Goal: Transaction & Acquisition: Subscribe to service/newsletter

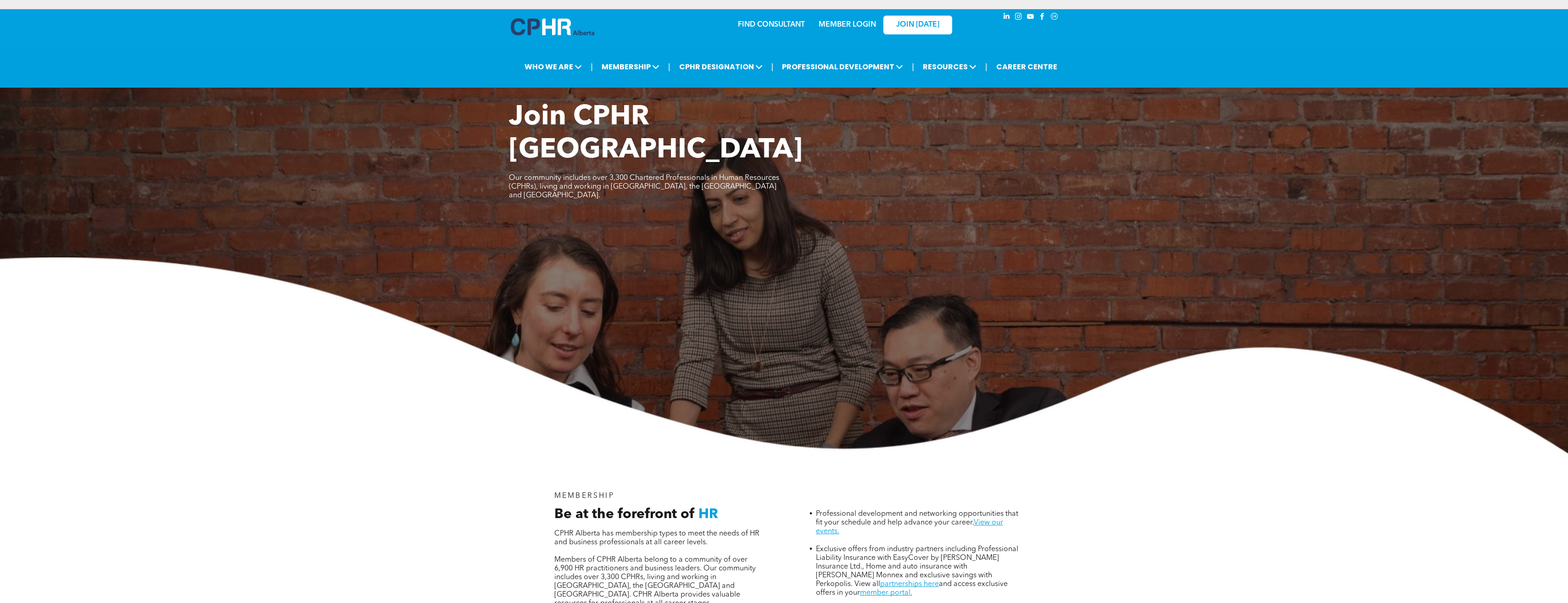
scroll to position [689, 0]
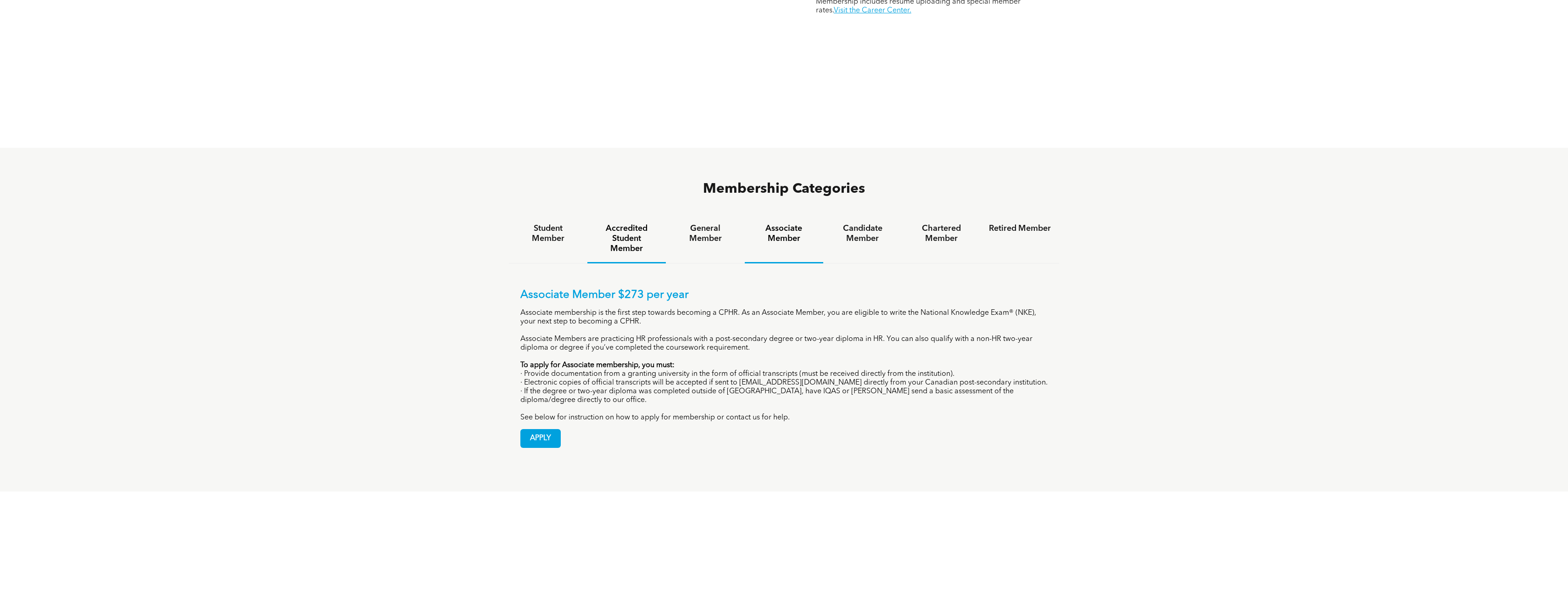
click at [649, 224] on h4 "Accredited Student Member" at bounding box center [626, 239] width 62 height 30
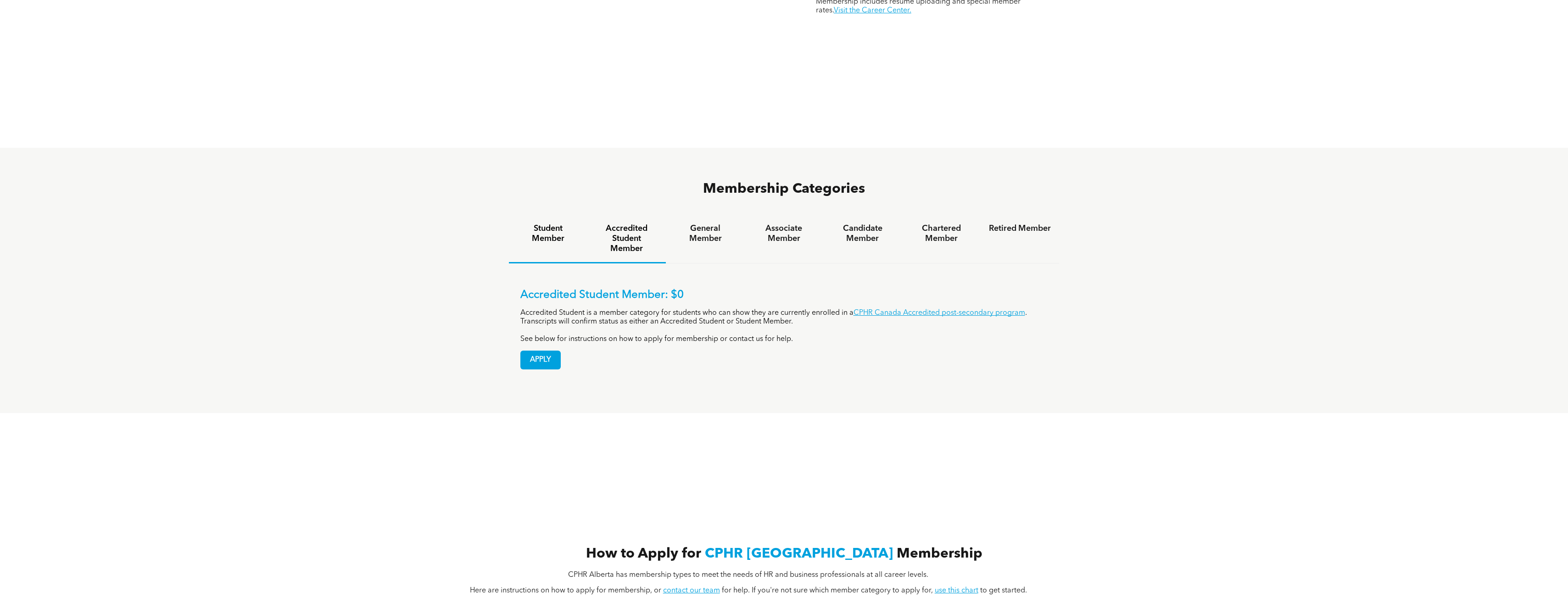
click at [544, 224] on h4 "Student Member" at bounding box center [548, 234] width 62 height 20
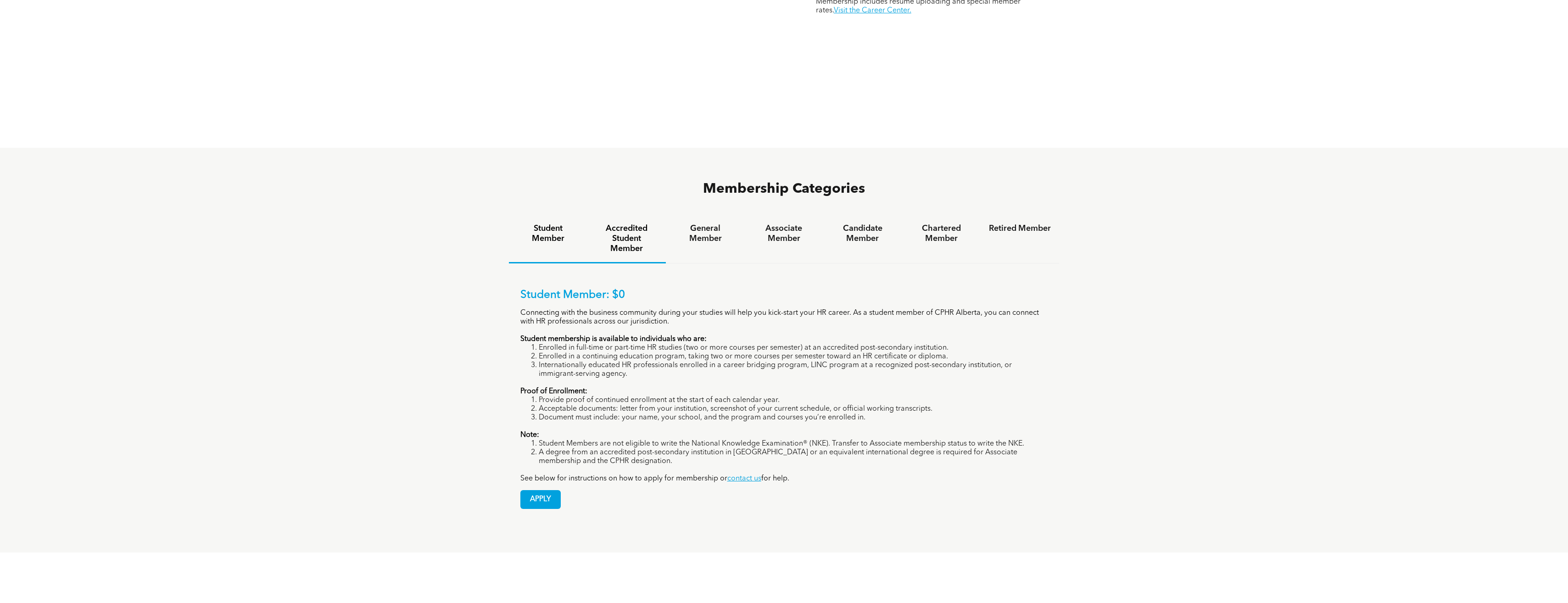
click at [660, 215] on div "Accredited Student Member" at bounding box center [626, 239] width 79 height 48
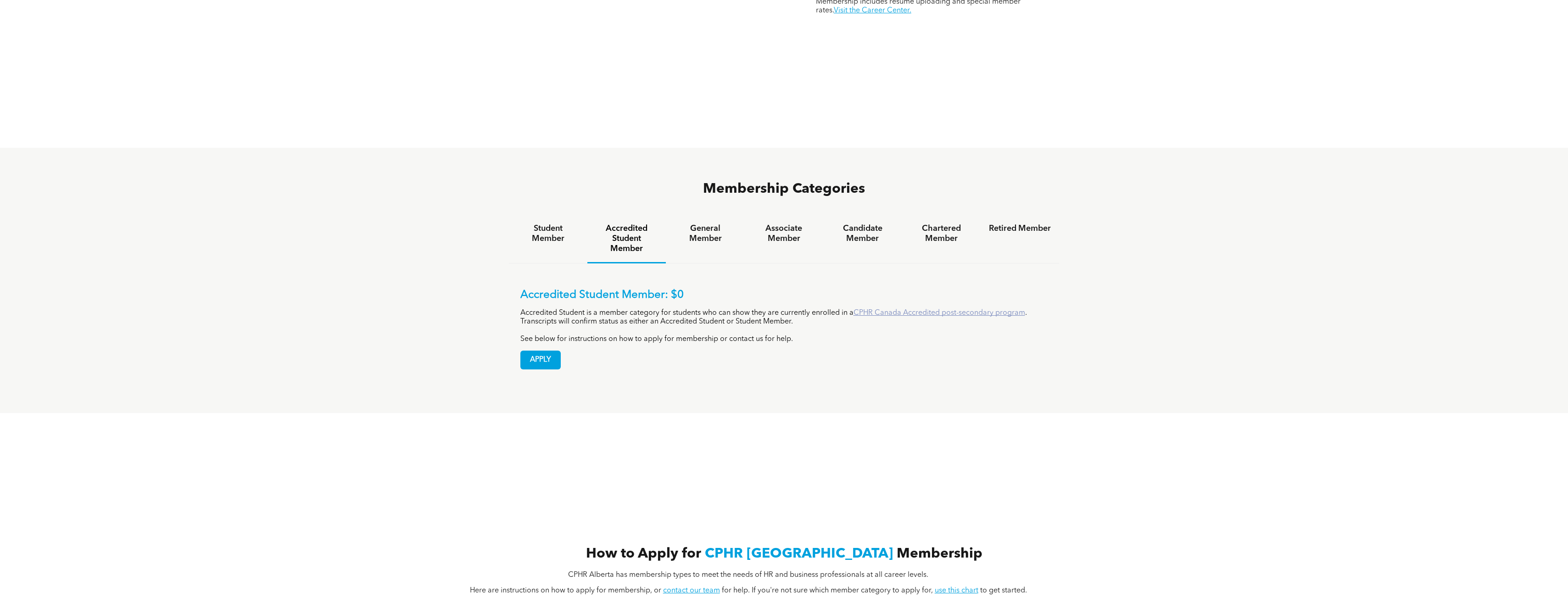
click at [949, 309] on link "CPHR Canada Accredited post-secondary program" at bounding box center [939, 313] width 171 height 7
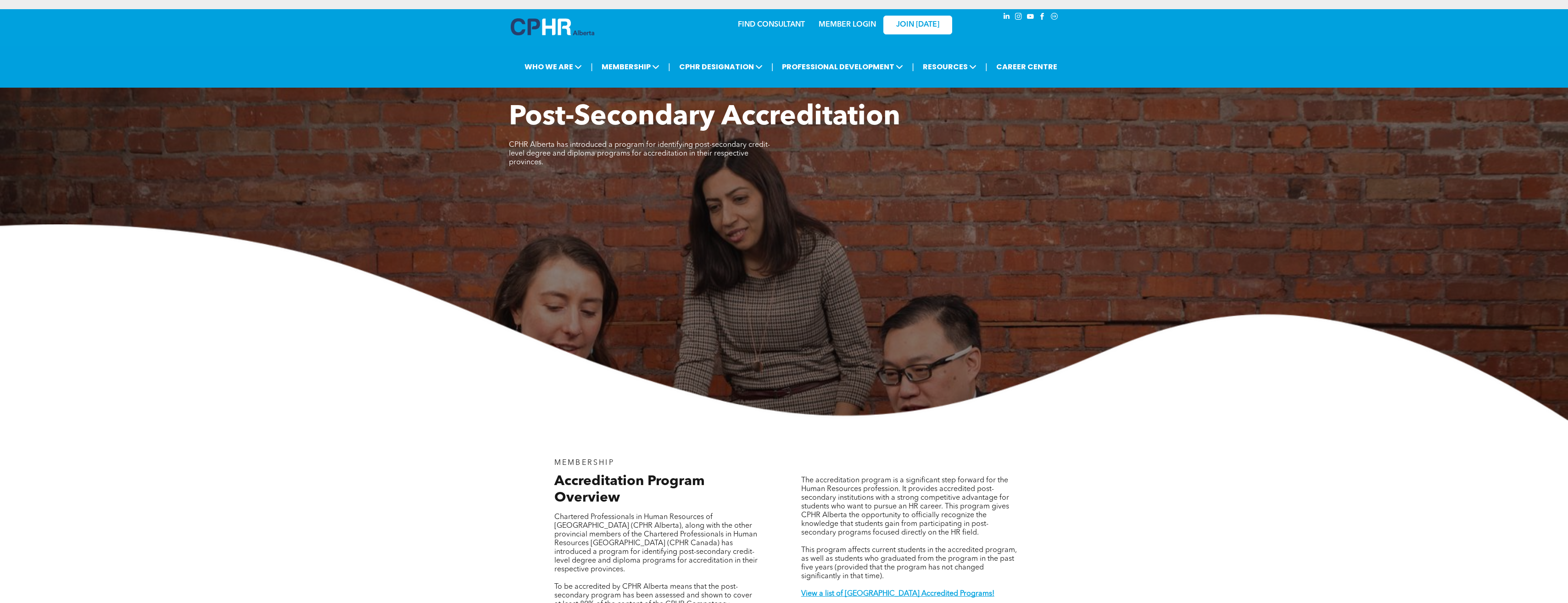
click at [783, 131] on span "Post-Secondary Accreditation" at bounding box center [704, 117] width 391 height 28
click at [1029, 138] on div "Post-Secondary Accreditation CPHR Alberta has introduced a program for identify…" at bounding box center [784, 139] width 551 height 78
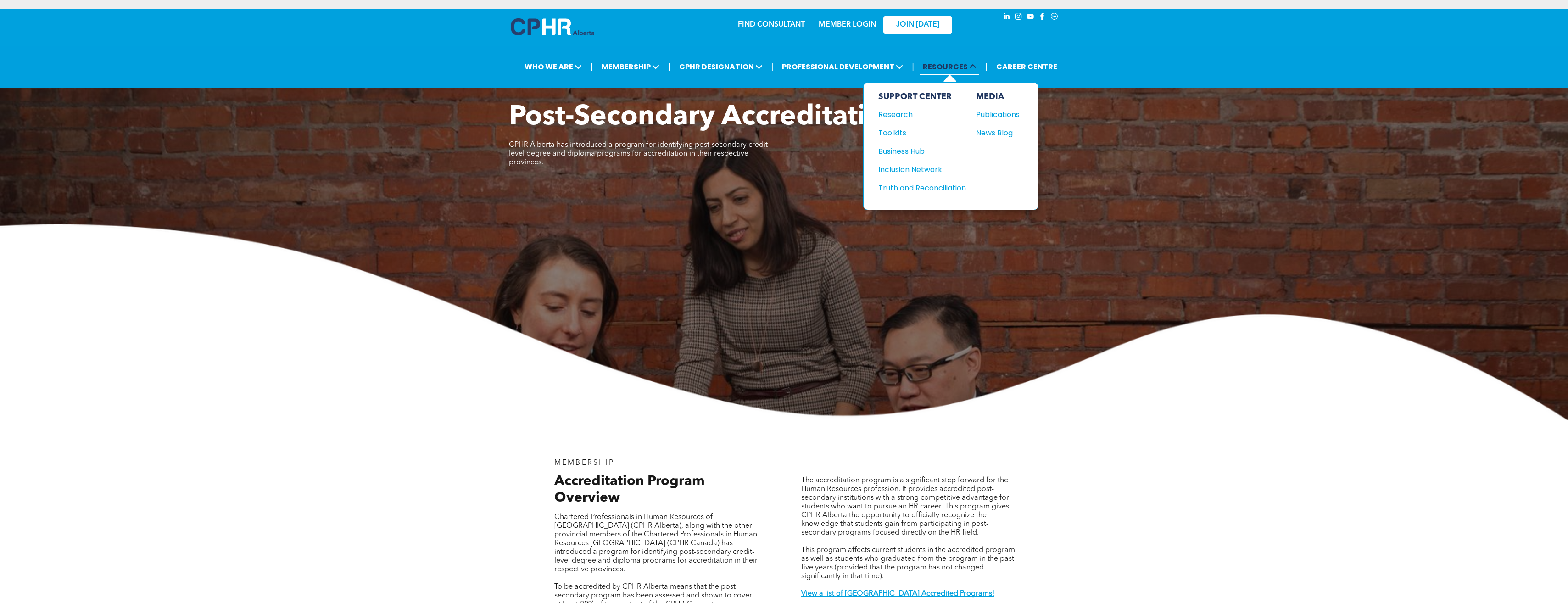
click at [944, 62] on span "RESOURCES" at bounding box center [949, 67] width 59 height 17
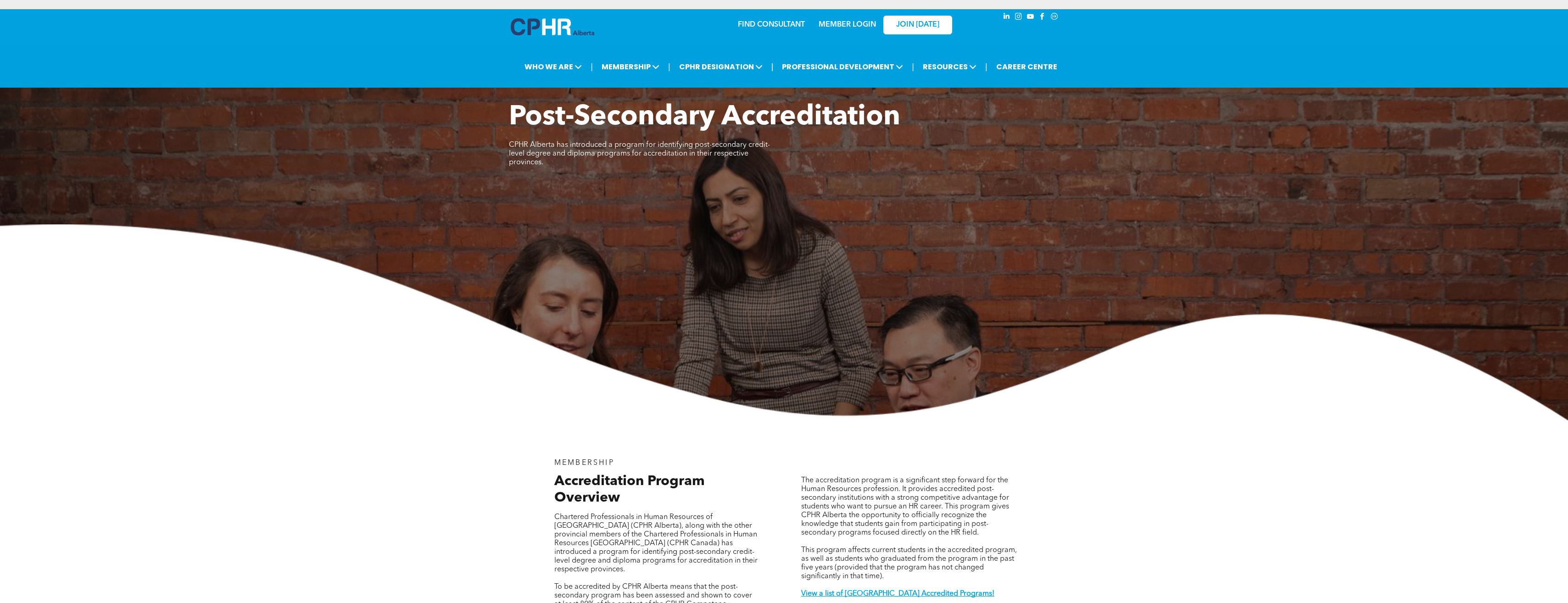
click at [1177, 160] on div "Post-Secondary Accreditation CPHR Alberta has introduced a program for identify…" at bounding box center [784, 260] width 1568 height 319
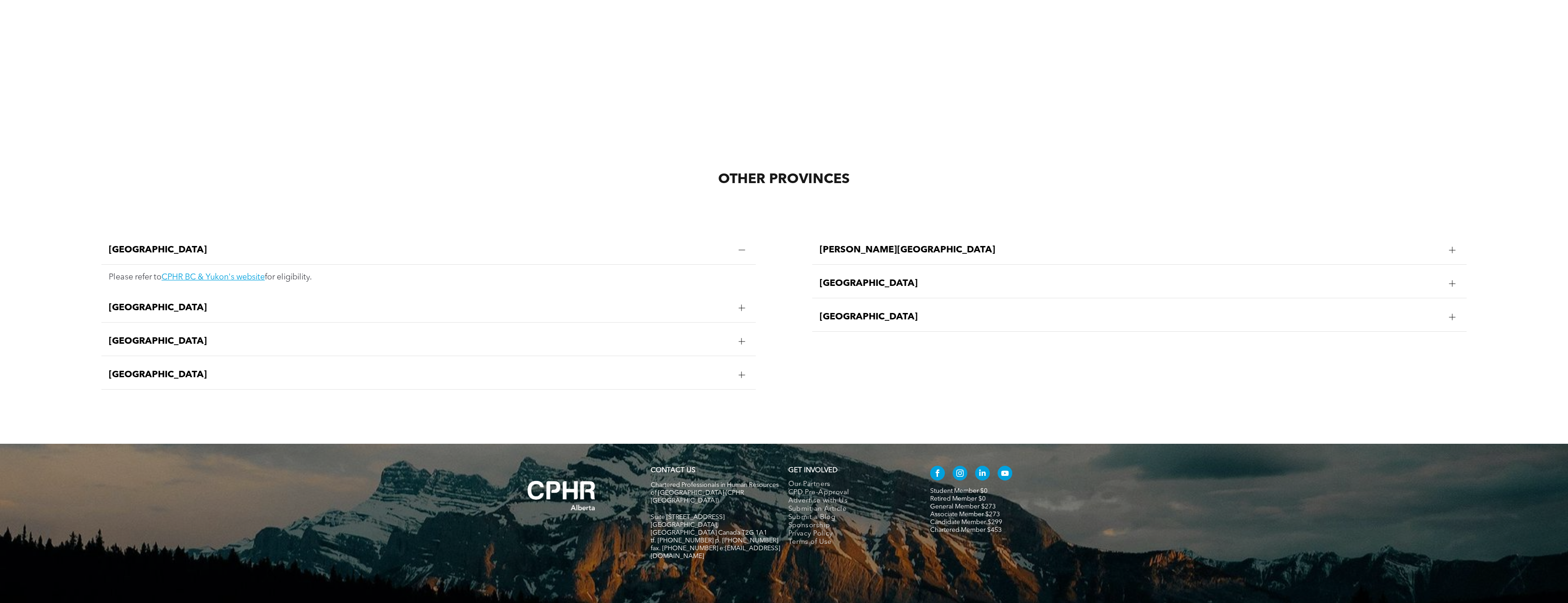
scroll to position [2267, 0]
drag, startPoint x: 756, startPoint y: 513, endPoint x: 711, endPoint y: 514, distance: 45.0
click at [711, 544] on h5 "fax. [PHONE_NUMBER] e:[EMAIL_ADDRESS][DOMAIN_NAME]" at bounding box center [715, 552] width 129 height 16
drag, startPoint x: 711, startPoint y: 514, endPoint x: 723, endPoint y: 512, distance: 12.2
copy span "info@cphrab.ca"
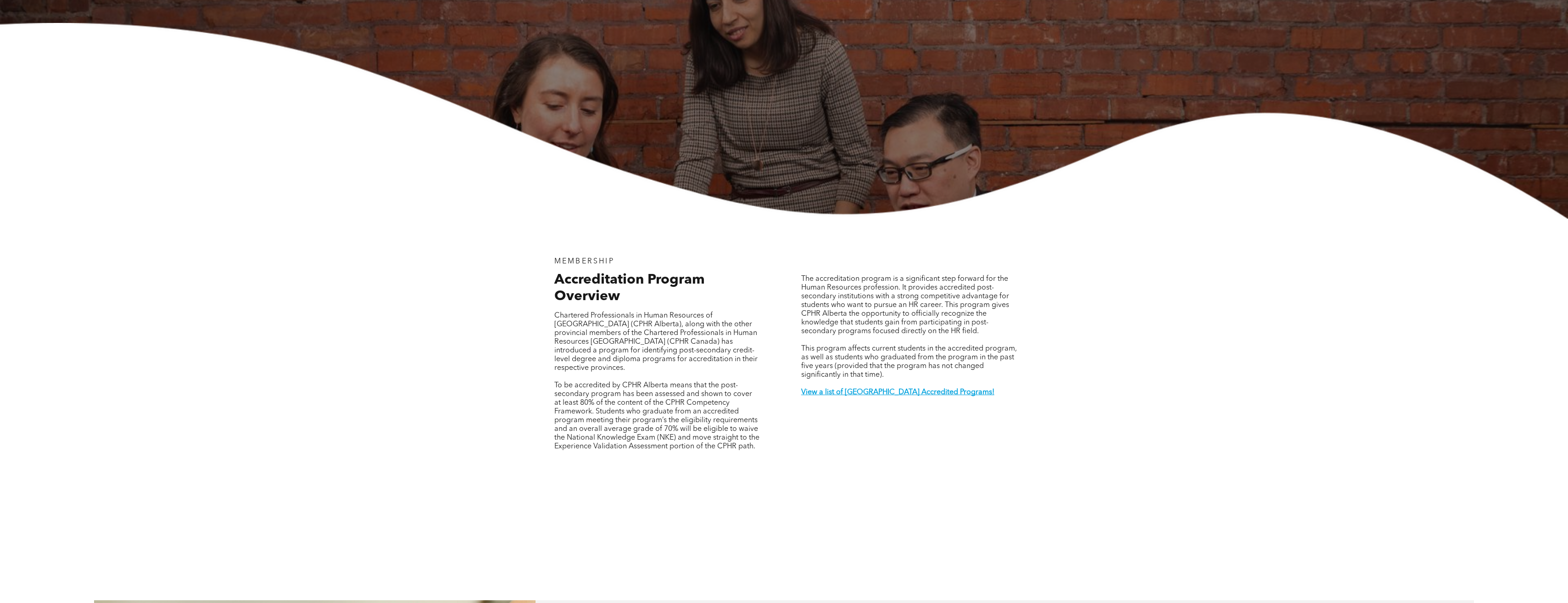
scroll to position [0, 0]
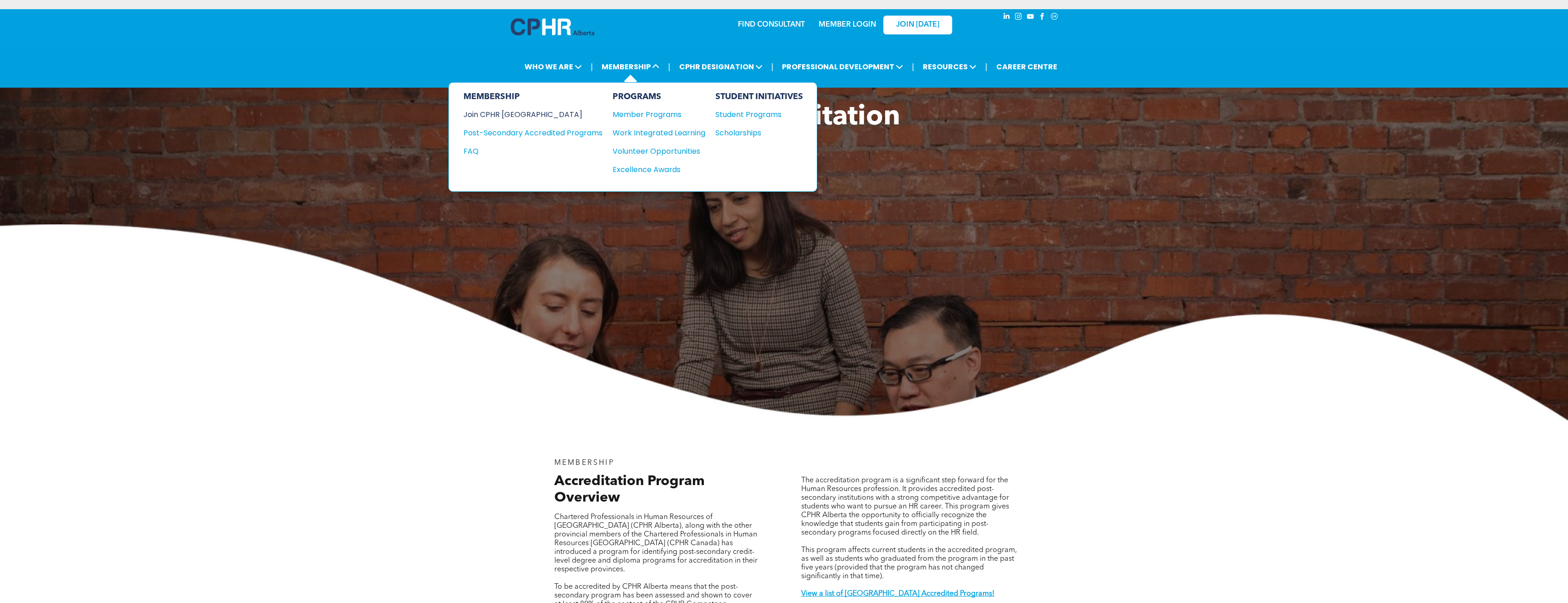
click at [515, 111] on div "Join CPHR [GEOGRAPHIC_DATA]" at bounding box center [526, 114] width 125 height 11
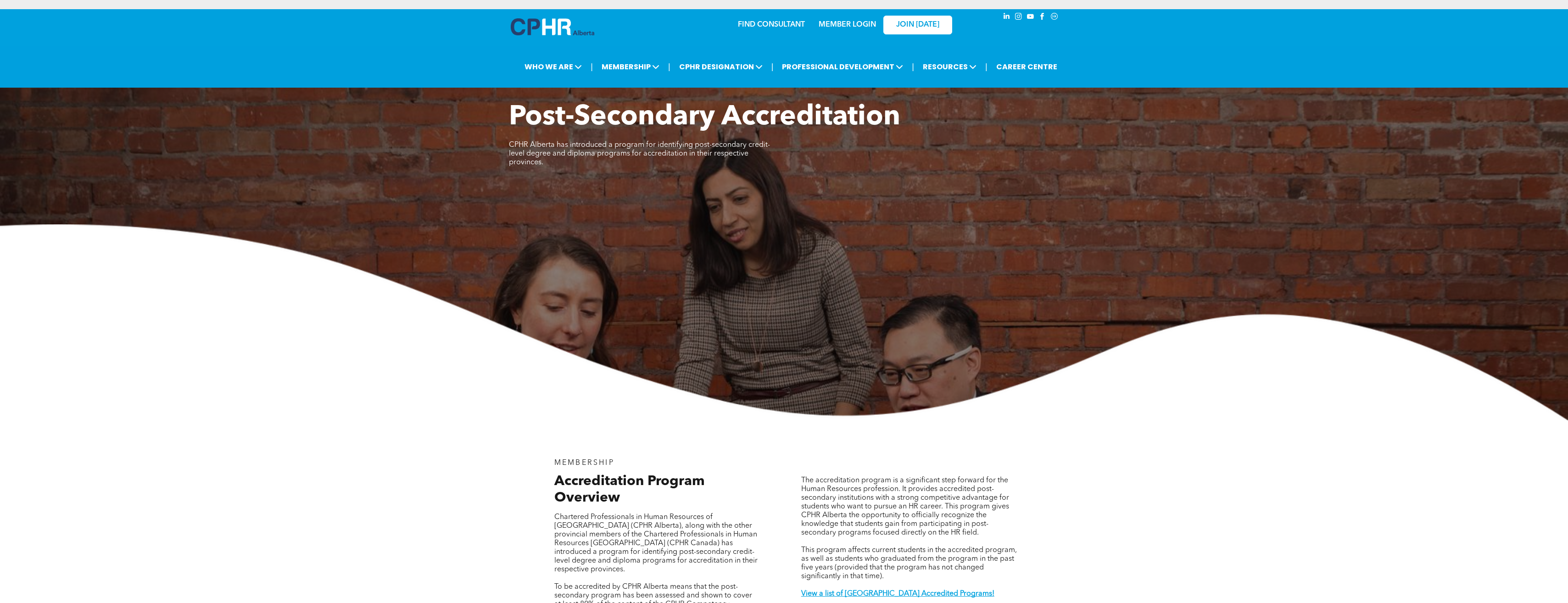
scroll to position [1779, 0]
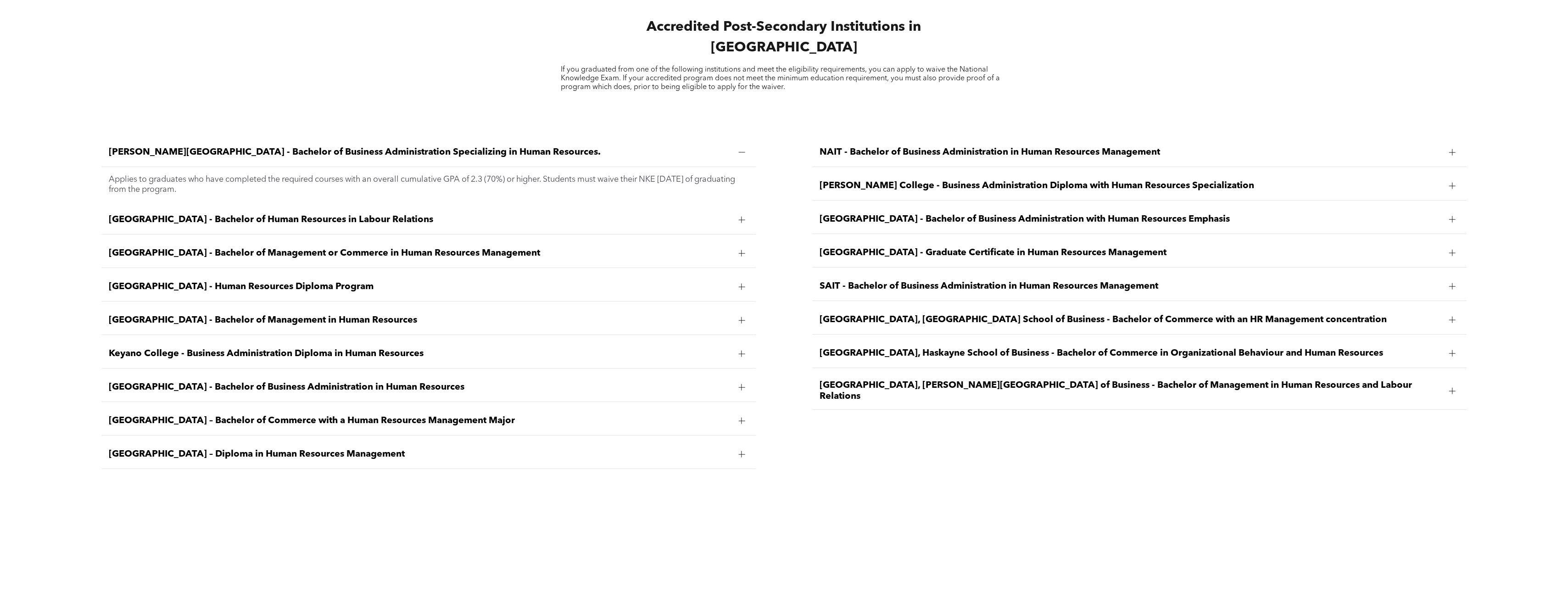
click at [311, 281] on span "Bow Valley College - Human Resources Diploma Program" at bounding box center [419, 286] width 622 height 11
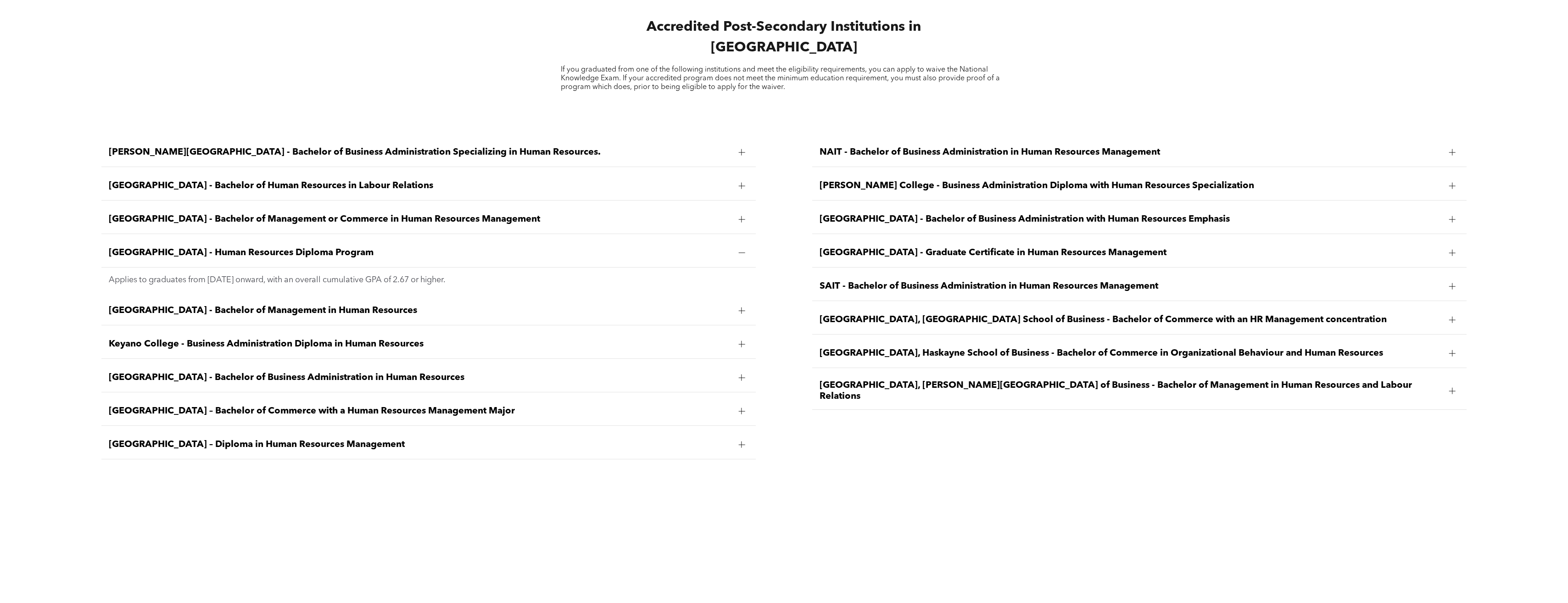
click at [281, 247] on span "Bow Valley College - Human Resources Diploma Program" at bounding box center [419, 252] width 622 height 11
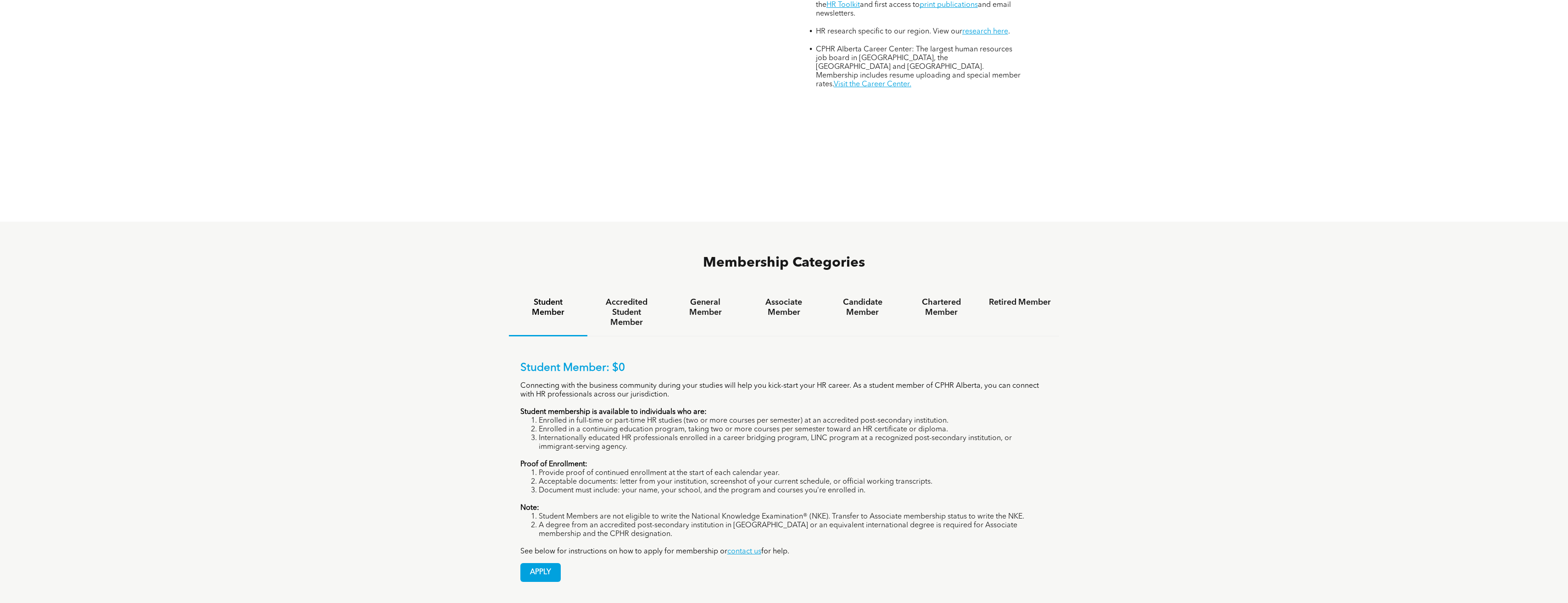
scroll to position [689, 0]
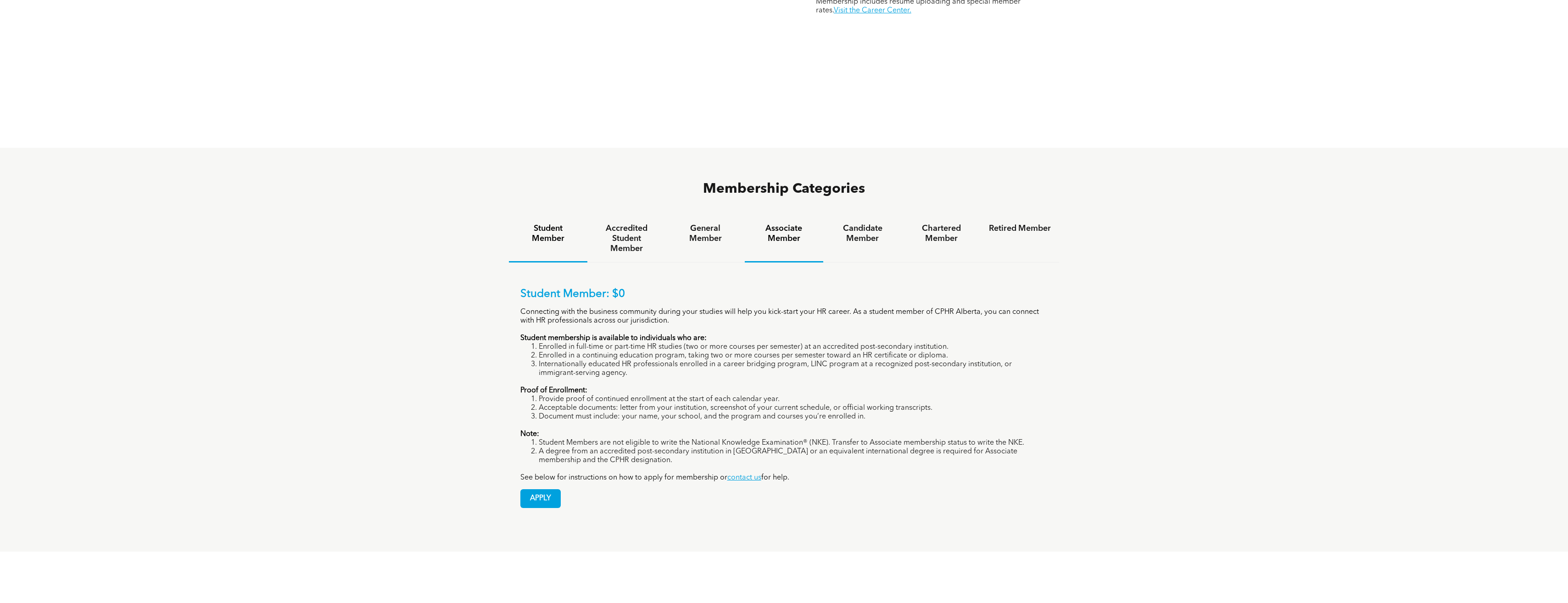
click at [782, 224] on h4 "Associate Member" at bounding box center [784, 234] width 62 height 20
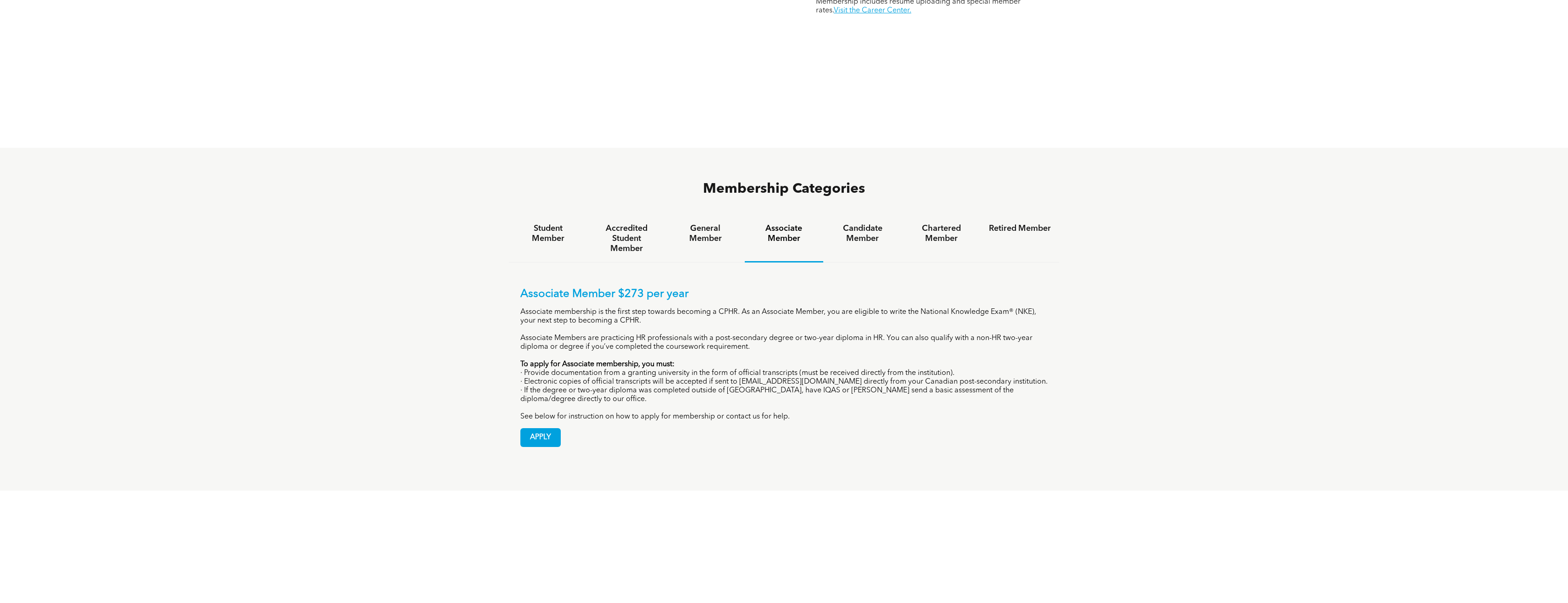
click at [378, 286] on div "Membership Categories Student Member Accredited Student Member General Member A…" at bounding box center [784, 319] width 1568 height 343
click at [396, 179] on div "Membership Categories Student Member Accredited Student Member General Member A…" at bounding box center [784, 319] width 1568 height 343
click at [705, 224] on h4 "General Member" at bounding box center [705, 234] width 62 height 20
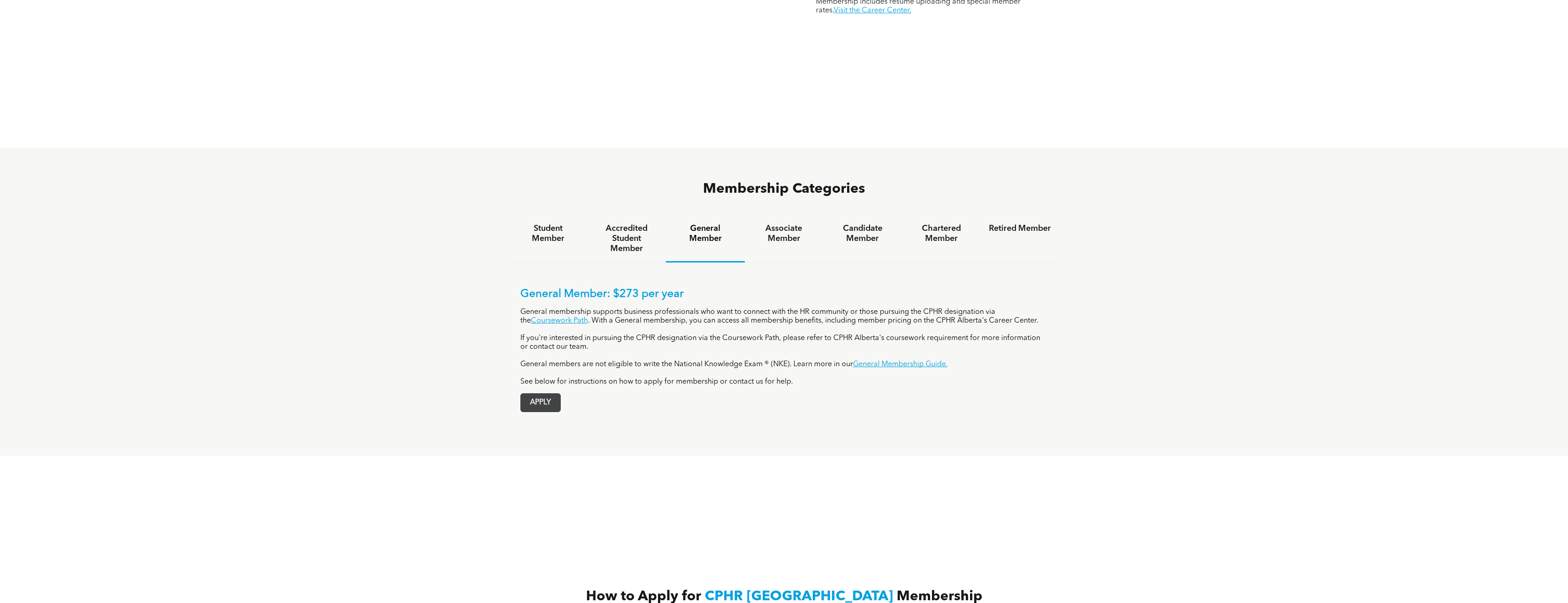
click at [526, 394] on span "APPLY" at bounding box center [540, 402] width 39 height 18
